Goal: Task Accomplishment & Management: Manage account settings

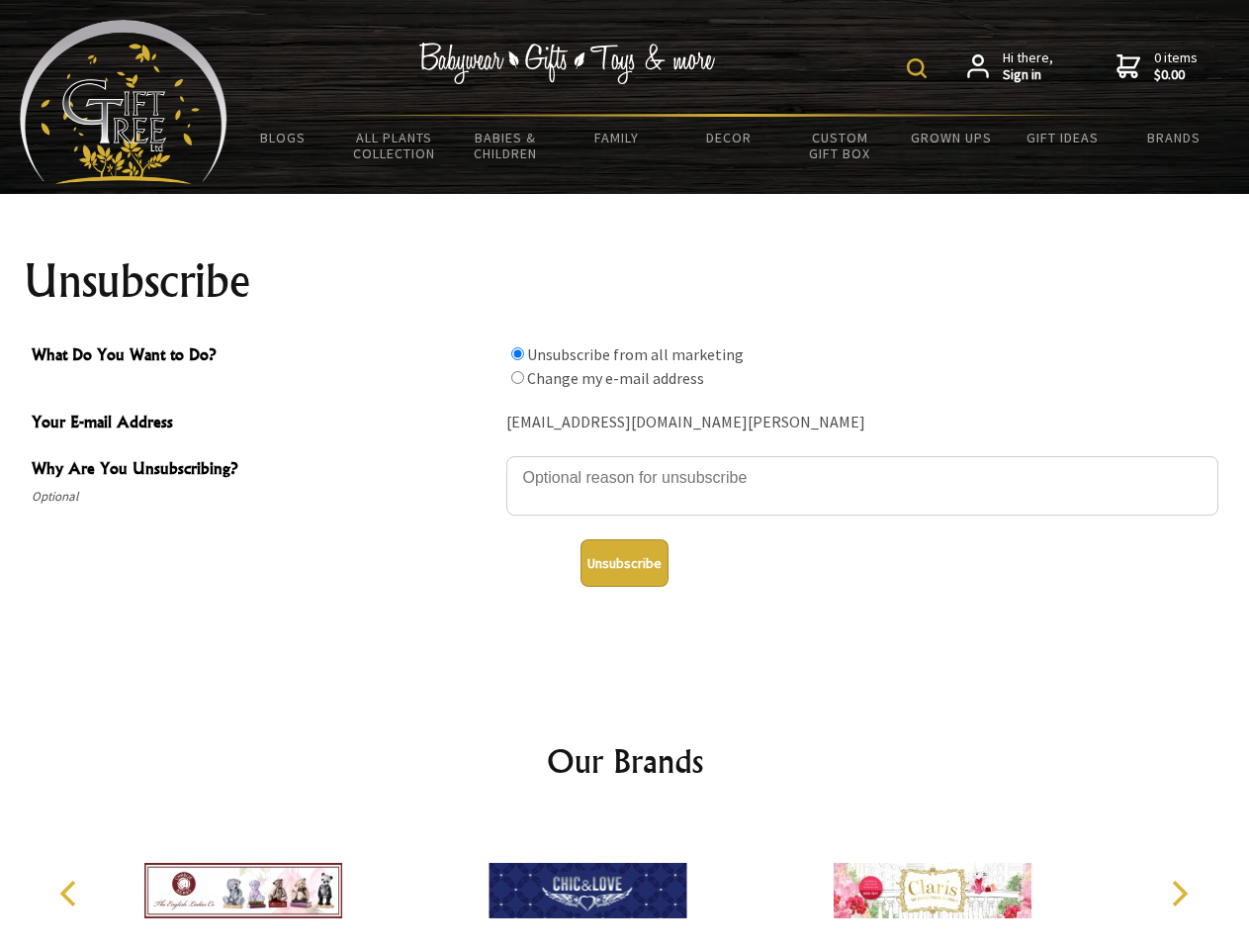
click at [920, 68] on img at bounding box center [917, 68] width 20 height 20
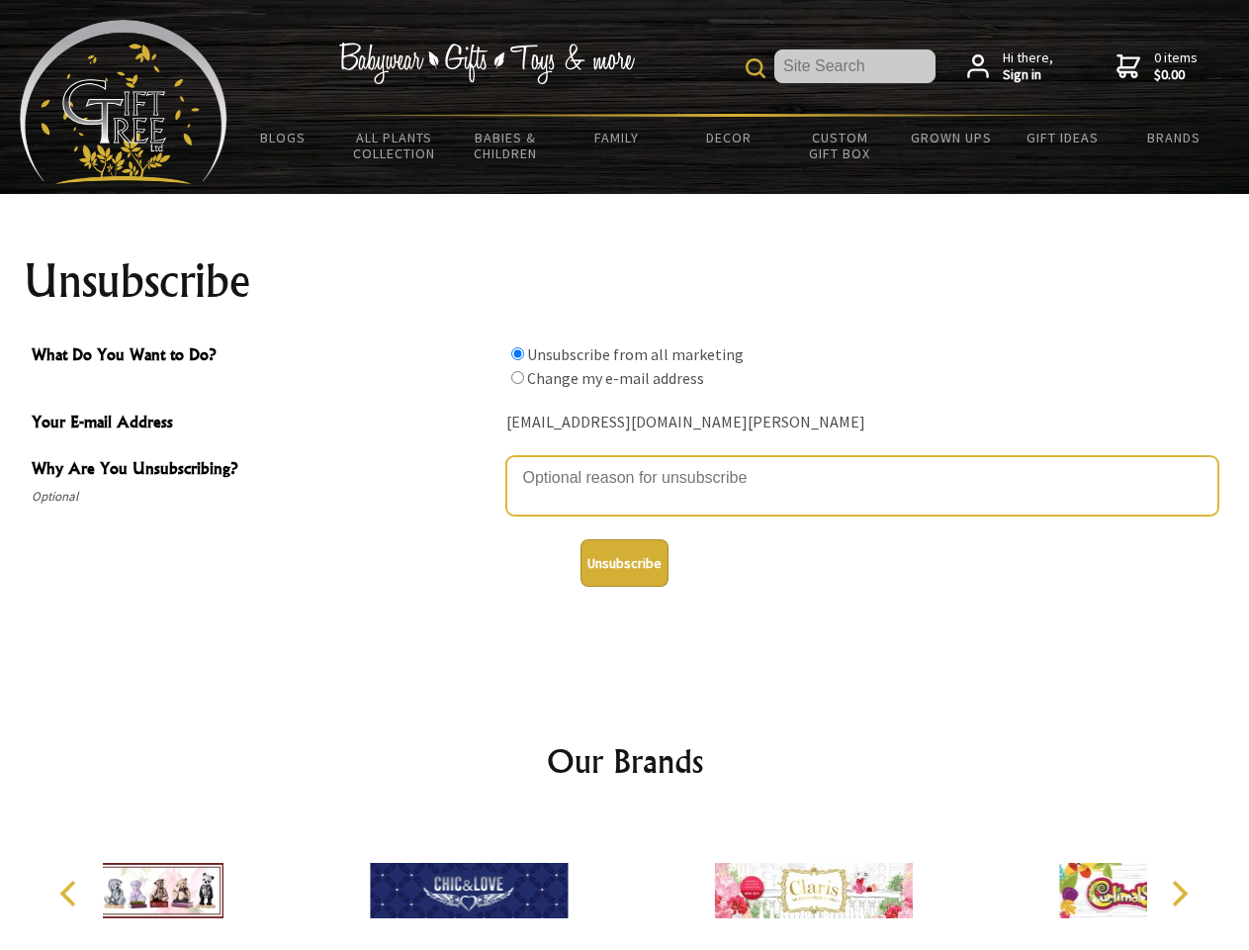
click at [625, 463] on textarea "Why Are You Unsubscribing?" at bounding box center [863, 485] width 712 height 59
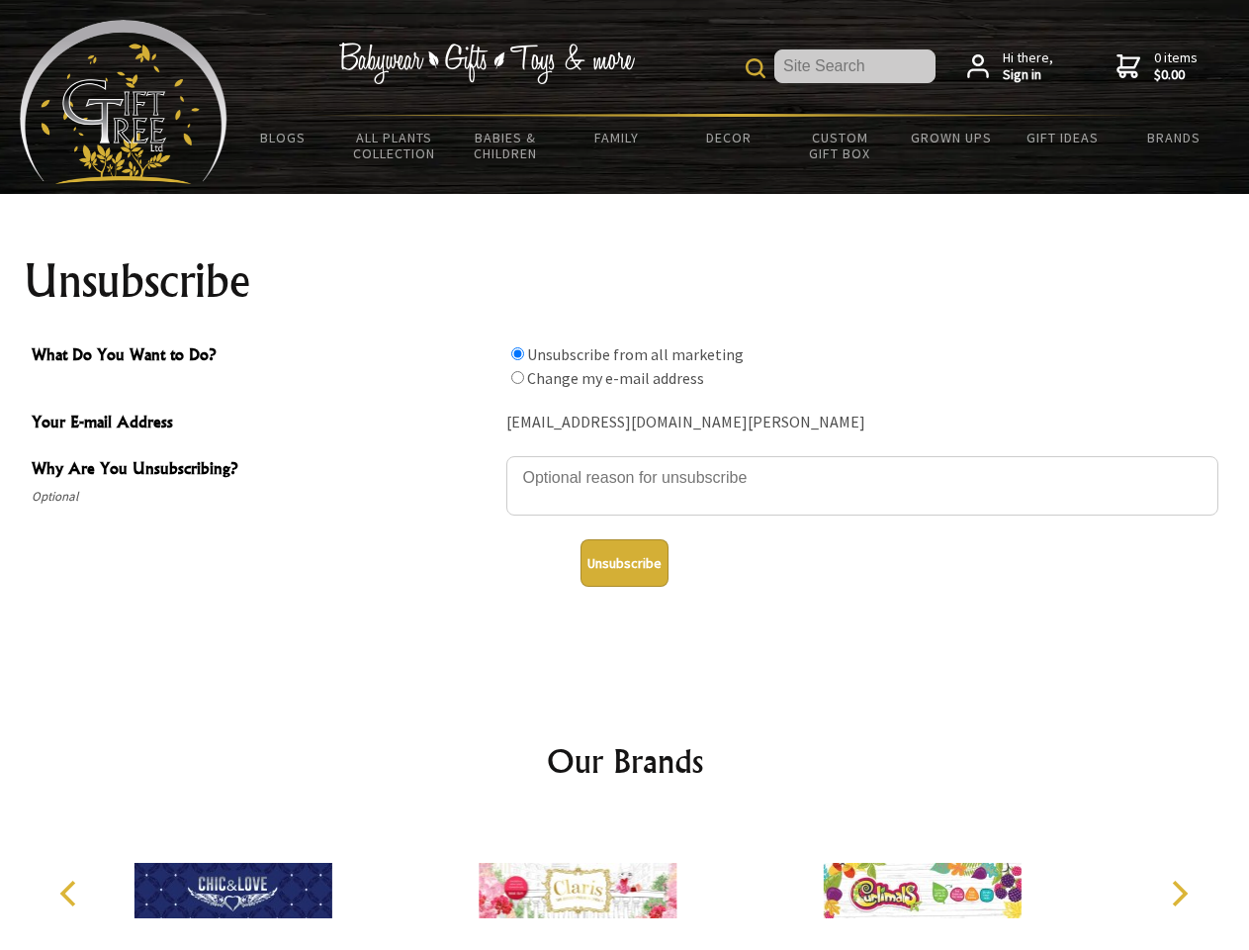
click at [517, 353] on input "What Do You Want to Do?" at bounding box center [517, 353] width 13 height 13
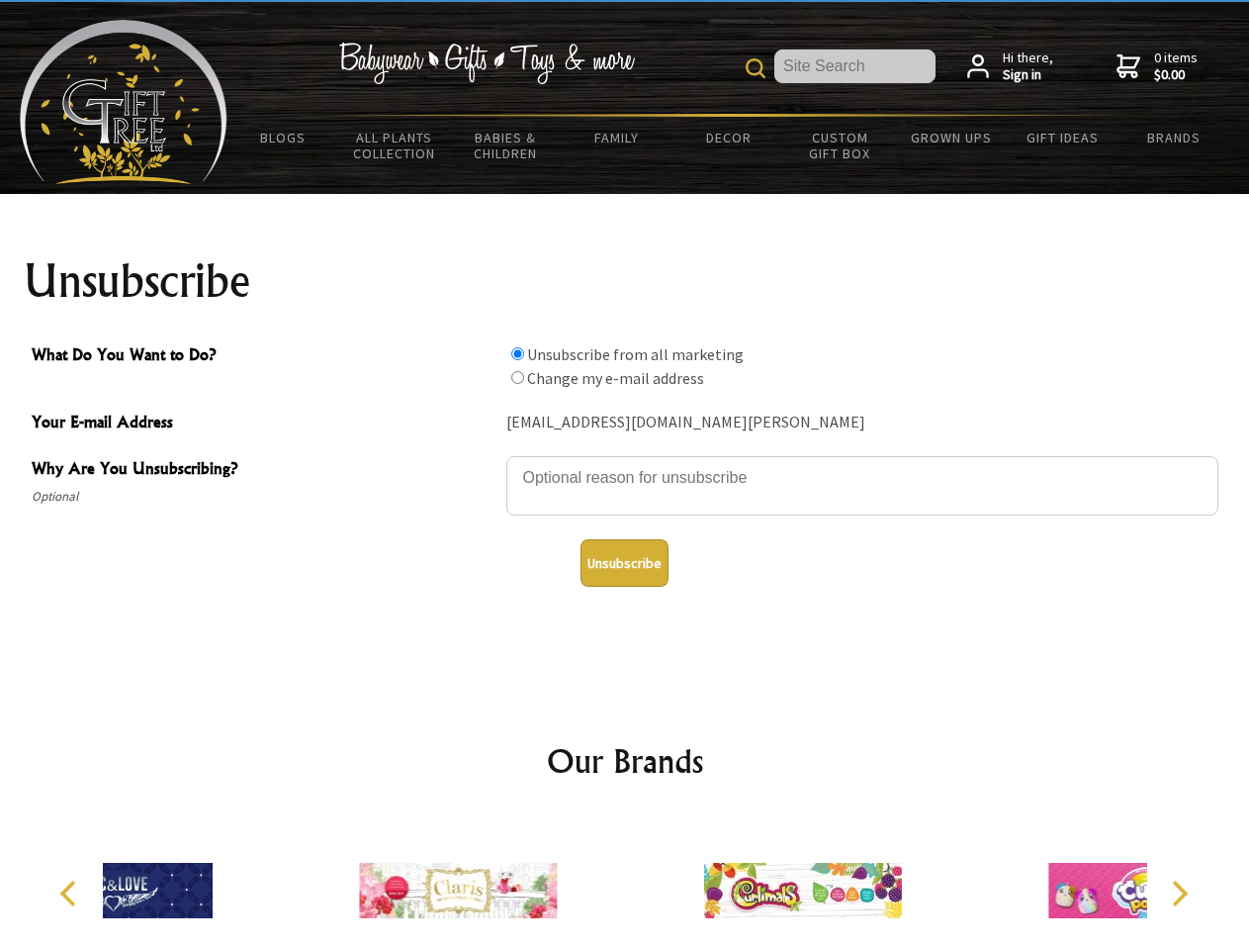
click at [517, 377] on input "What Do You Want to Do?" at bounding box center [517, 377] width 13 height 13
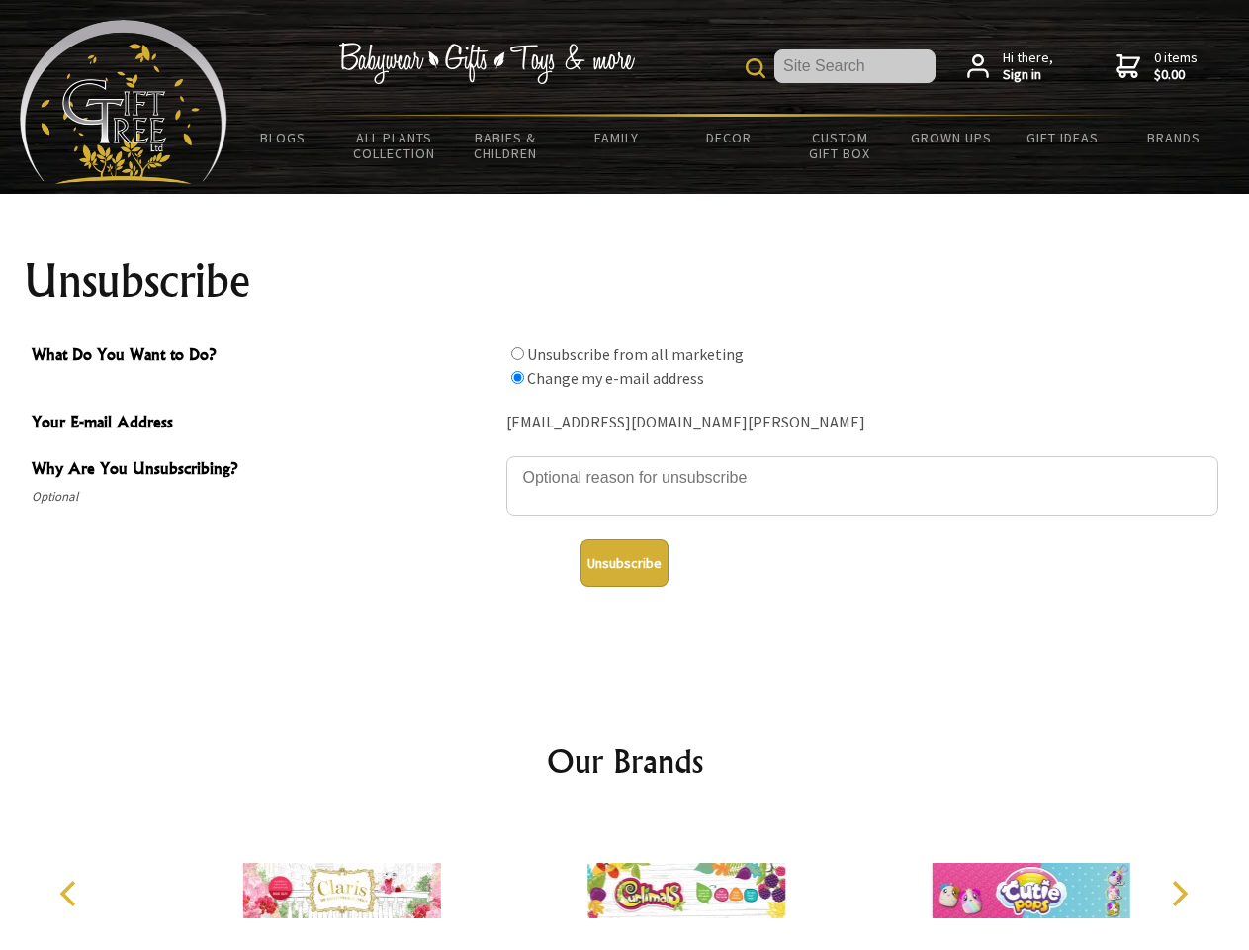
radio input "true"
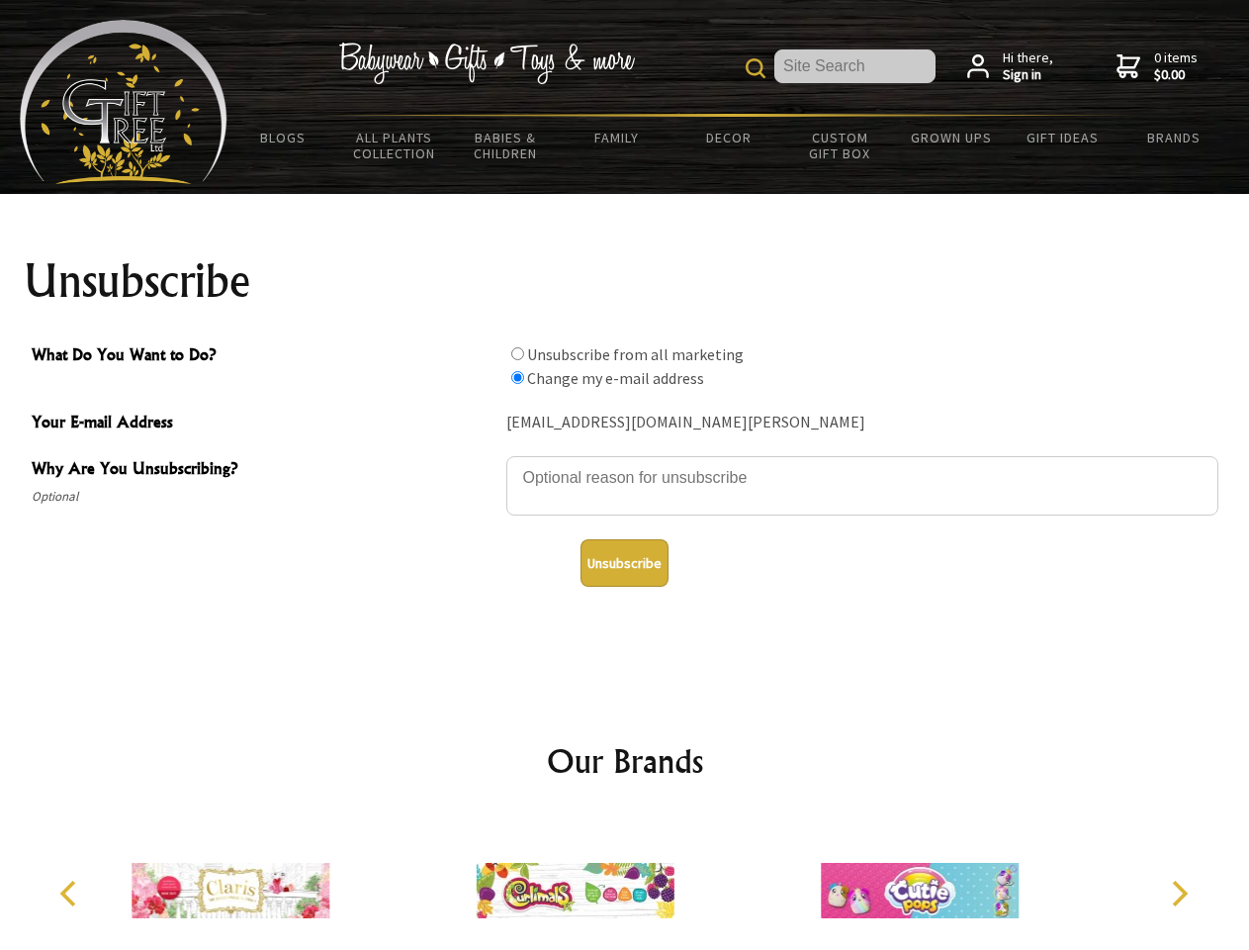
click at [624, 563] on button "Unsubscribe" at bounding box center [625, 562] width 88 height 47
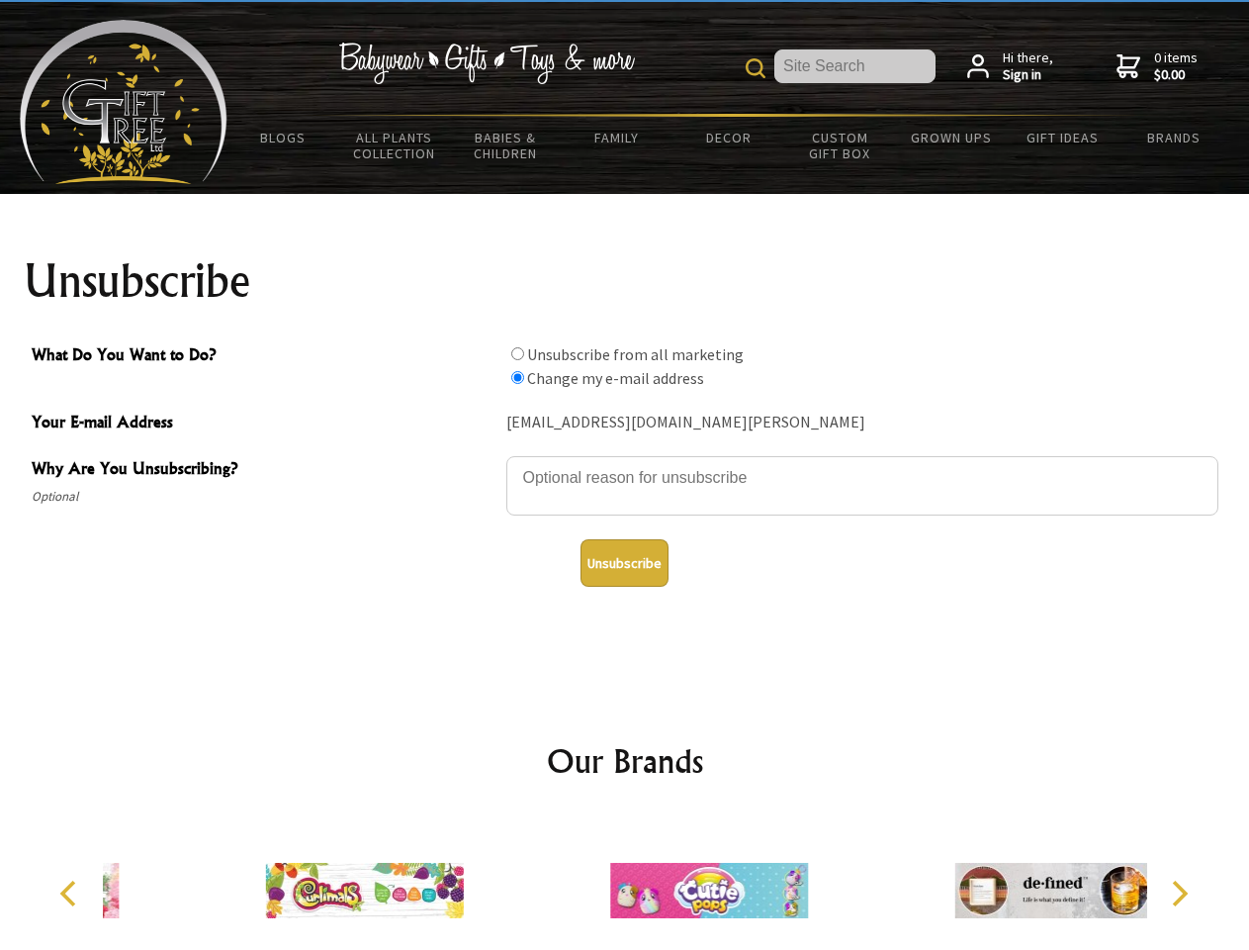
click at [625, 882] on img at bounding box center [709, 890] width 198 height 148
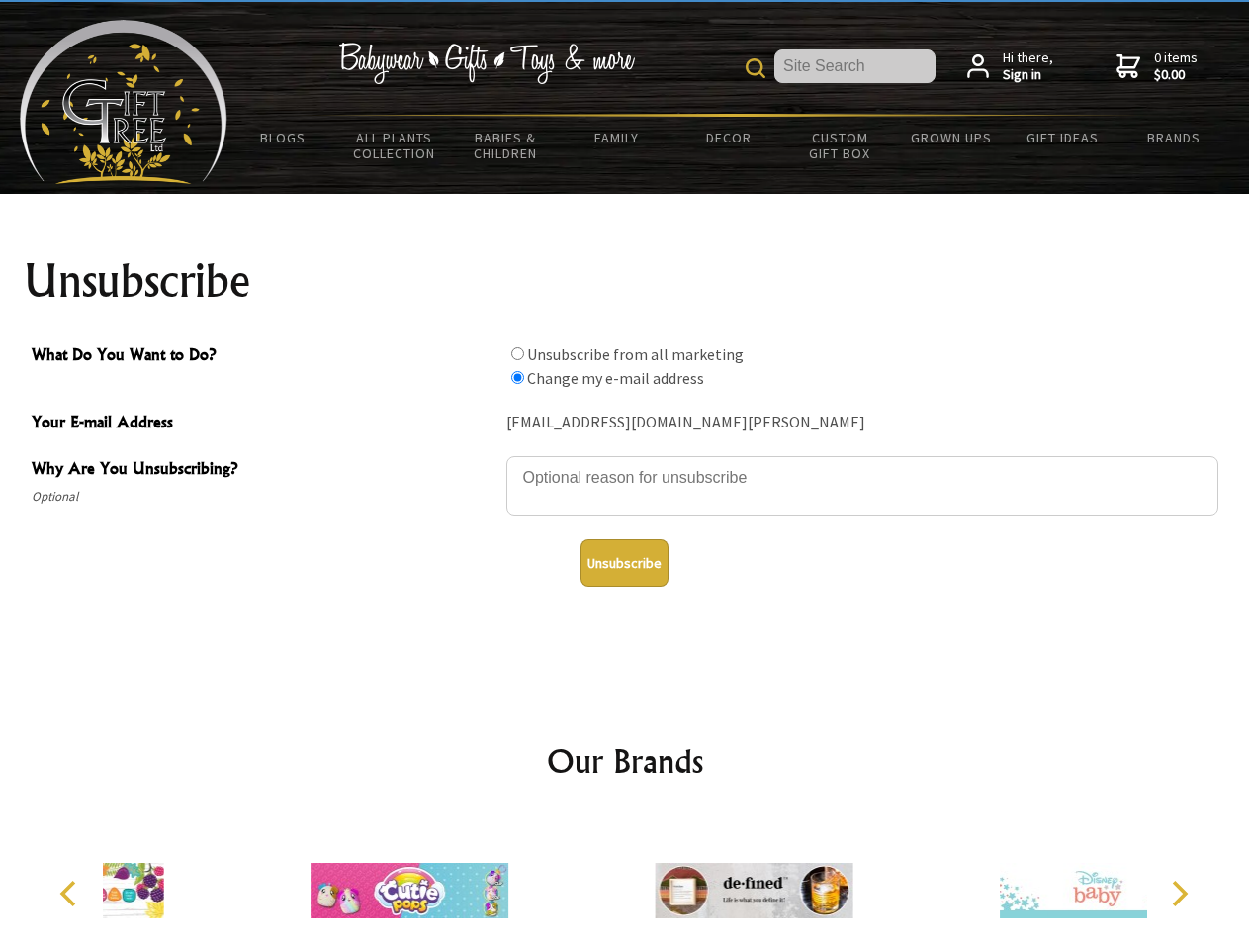
click at [71, 893] on icon "Previous" at bounding box center [70, 893] width 26 height 26
